Goal: Task Accomplishment & Management: Use online tool/utility

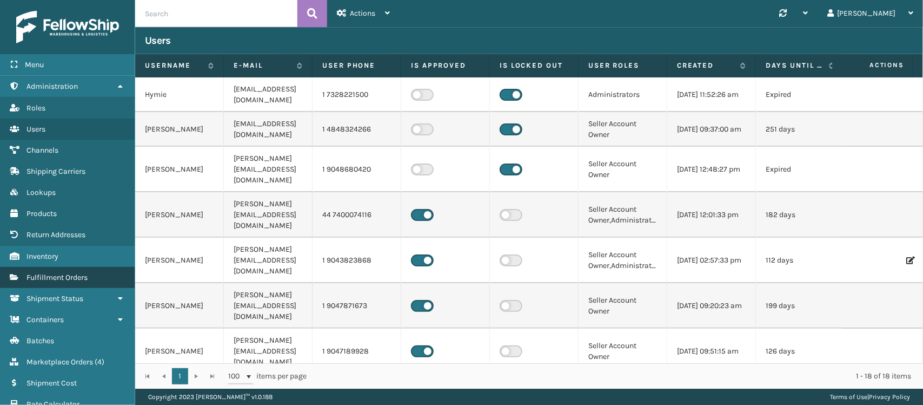
click at [65, 273] on span "Fulfillment Orders" at bounding box center [57, 277] width 61 height 9
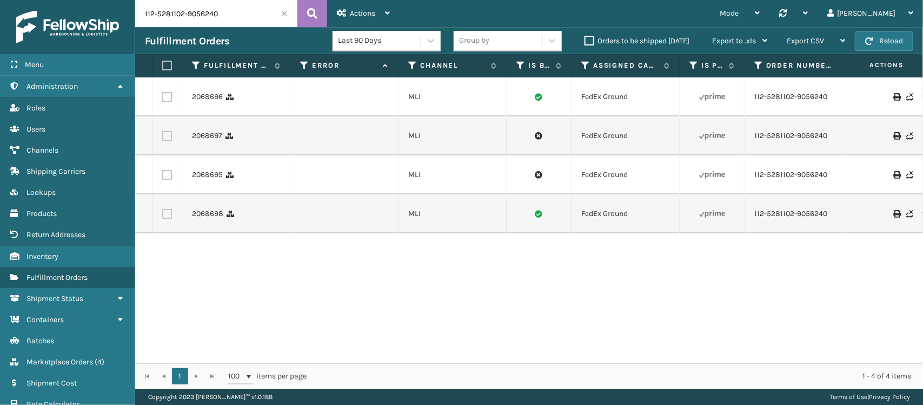
click at [230, 9] on input "112-5281102-9056240" at bounding box center [216, 13] width 162 height 27
paste input "8981470-8284209"
type input "112-8981470-8284209"
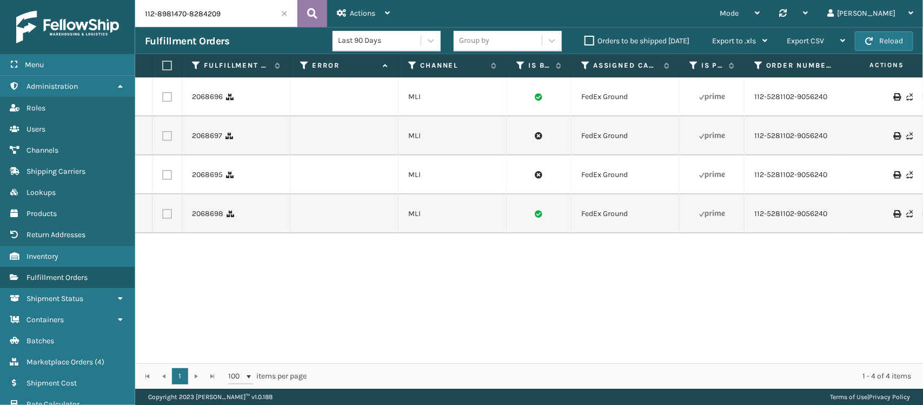
click at [319, 10] on button at bounding box center [313, 13] width 30 height 27
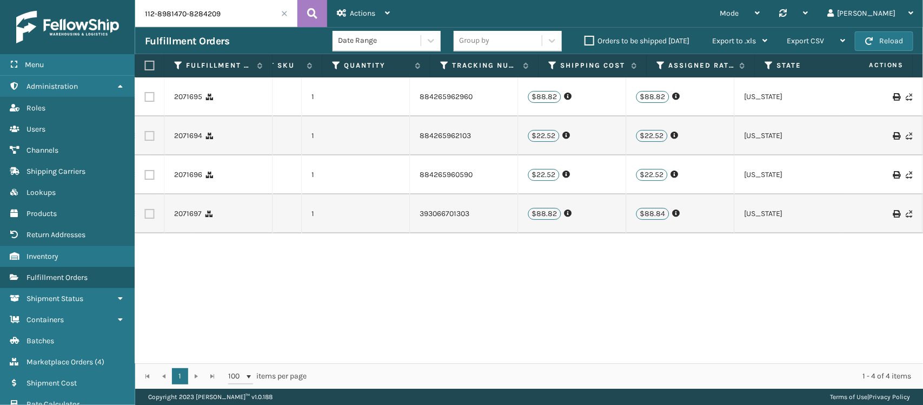
scroll to position [0, 983]
drag, startPoint x: 488, startPoint y: 100, endPoint x: 420, endPoint y: 98, distance: 68.2
click at [420, 98] on td "884265962960" at bounding box center [465, 96] width 108 height 39
copy link "884265962960"
